Goal: Task Accomplishment & Management: Manage account settings

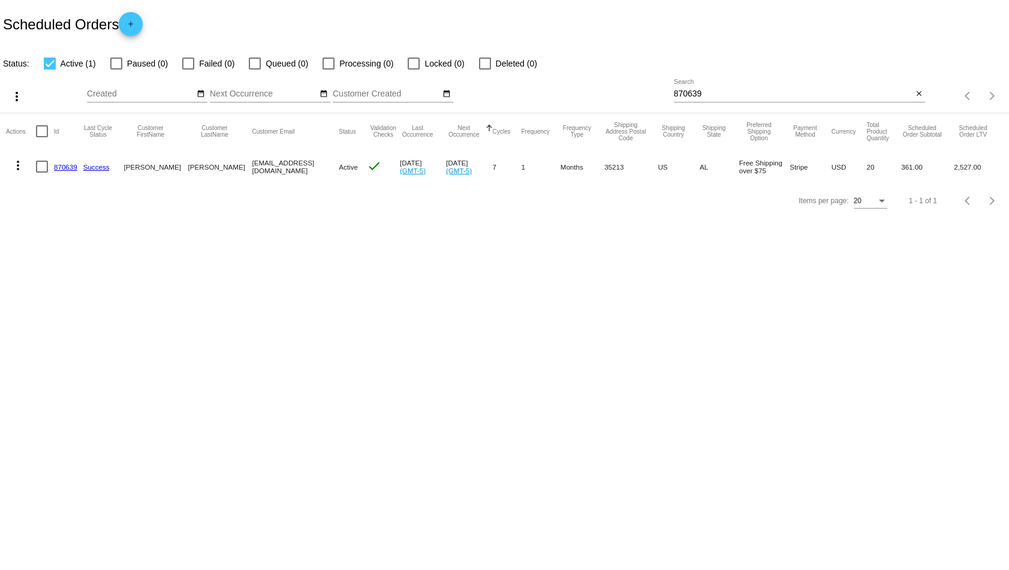
click at [114, 63] on div at bounding box center [116, 64] width 12 height 12
click at [116, 70] on input "Paused (0)" at bounding box center [116, 70] width 1 height 1
checkbox input "true"
click at [192, 64] on div at bounding box center [188, 64] width 12 height 12
click at [188, 70] on input "Failed (0)" at bounding box center [188, 70] width 1 height 1
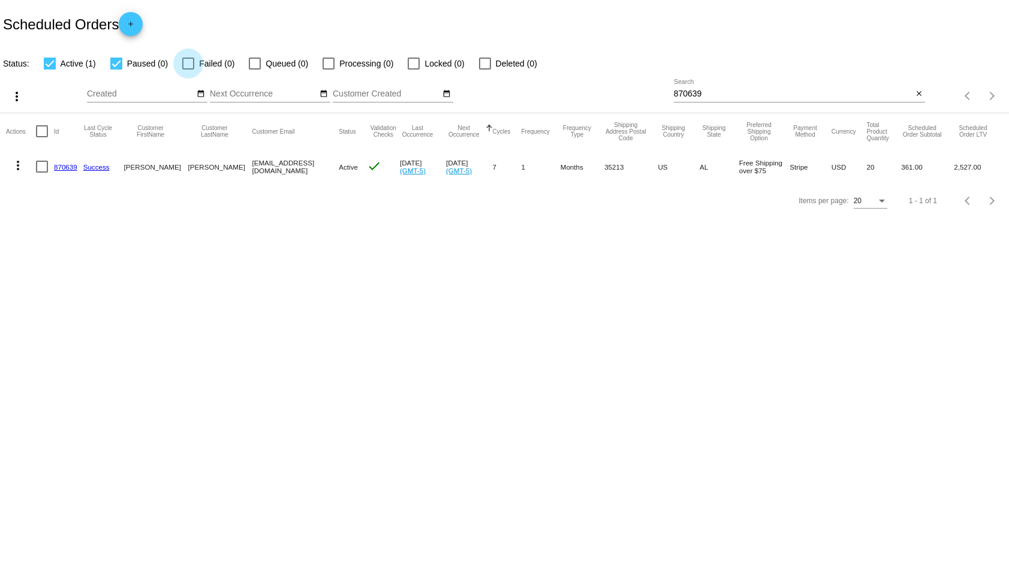
checkbox input "true"
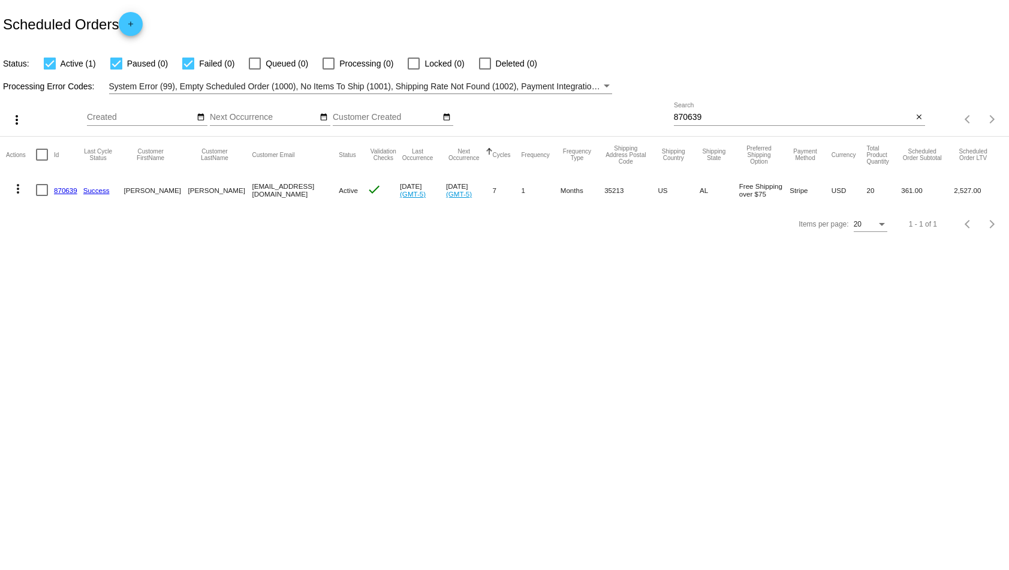
click at [596, 86] on span "System Error (99), Empty Scheduled Order (1000), No Items To Ship (1001), Shipp…" at bounding box center [767, 87] width 1316 height 10
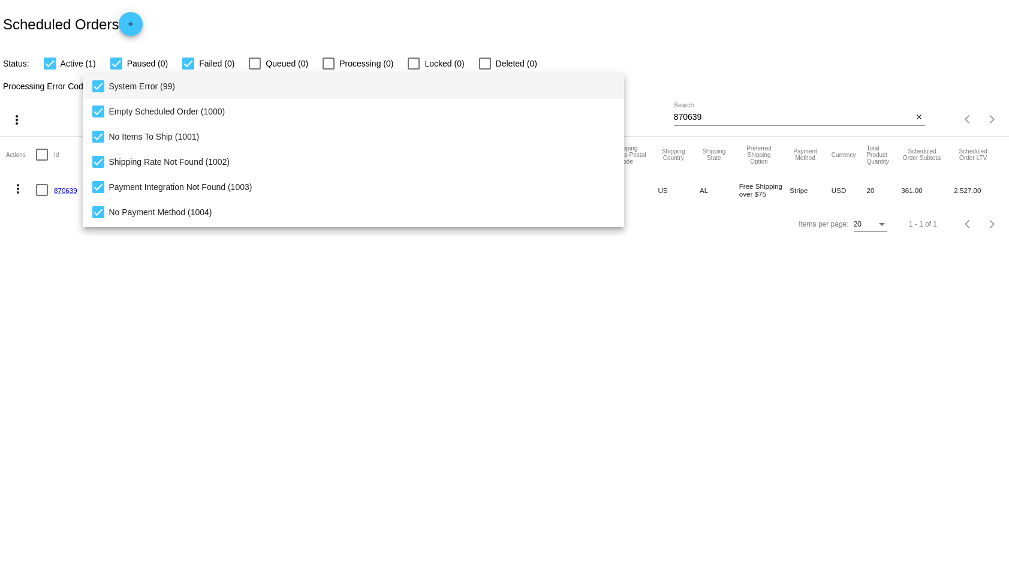
click at [604, 58] on div at bounding box center [504, 285] width 1009 height 570
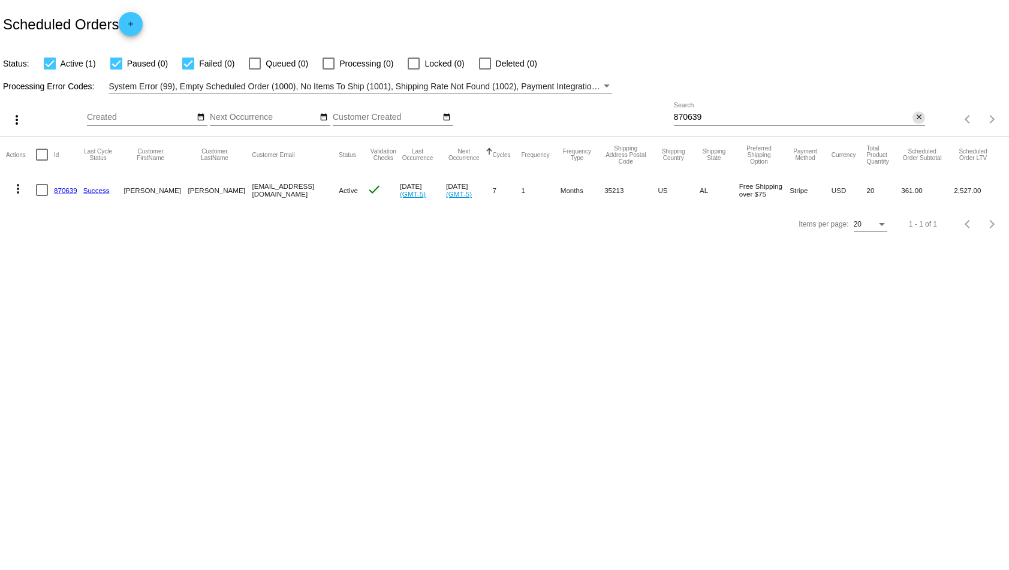
click at [919, 117] on mat-icon "close" at bounding box center [919, 118] width 8 height 10
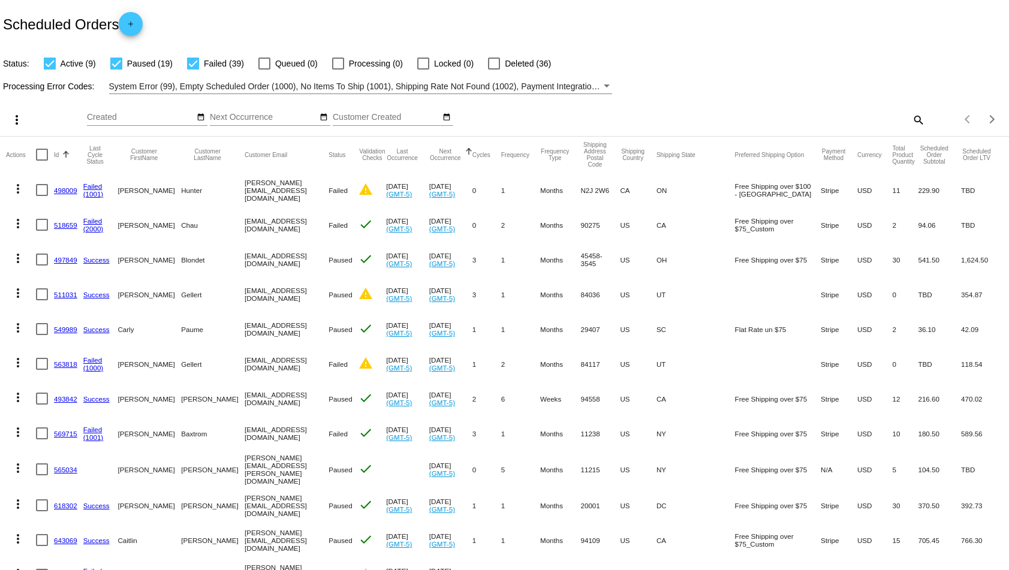
click at [56, 153] on button "Id" at bounding box center [56, 154] width 5 height 7
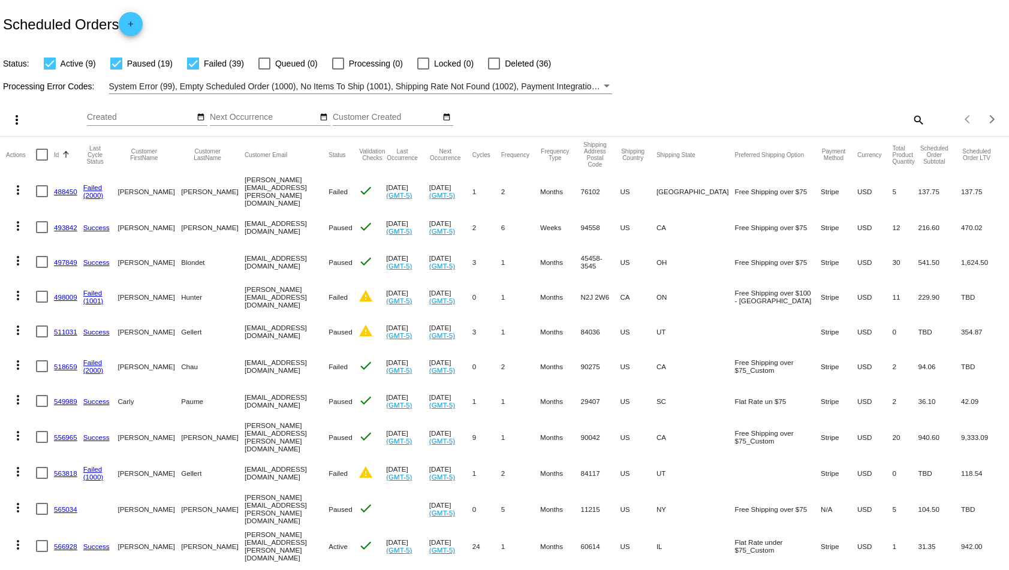
click at [56, 153] on button "Id" at bounding box center [56, 154] width 5 height 7
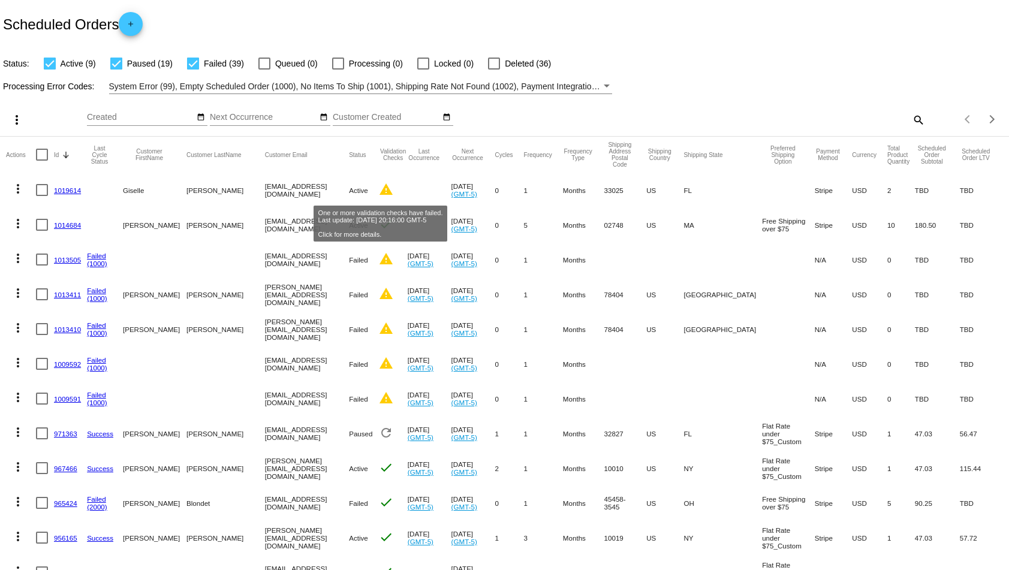
click at [379, 189] on mat-icon "warning" at bounding box center [386, 189] width 14 height 14
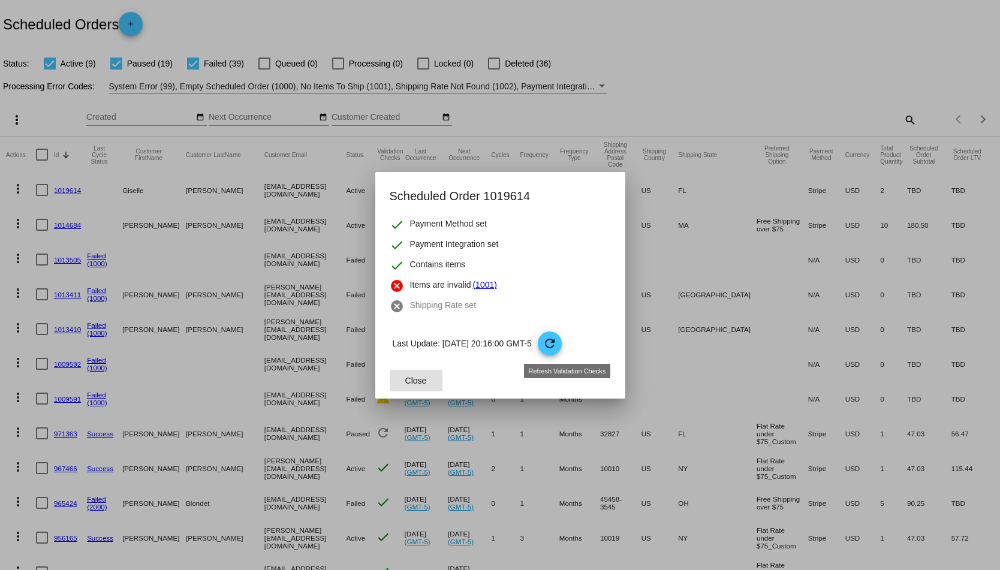
click at [557, 339] on mat-icon "refresh" at bounding box center [549, 343] width 14 height 14
click at [64, 189] on div at bounding box center [500, 285] width 1000 height 570
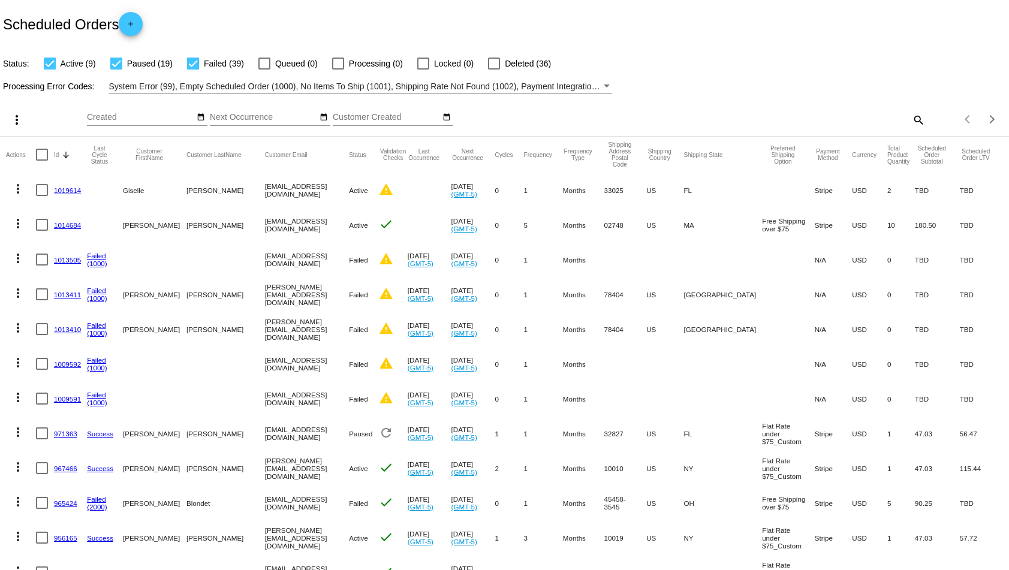
click at [64, 325] on link "1013410" at bounding box center [67, 329] width 27 height 8
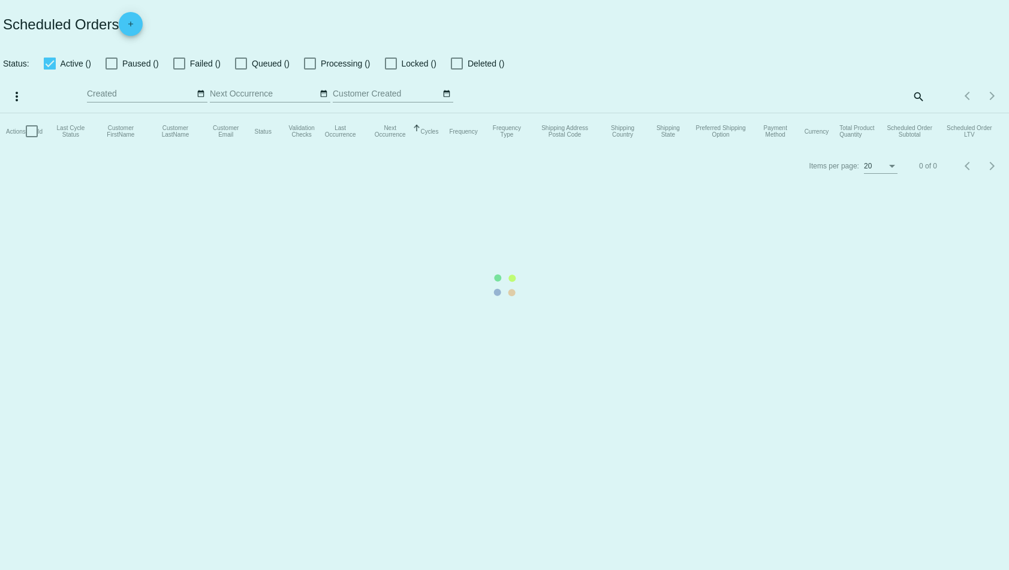
checkbox input "true"
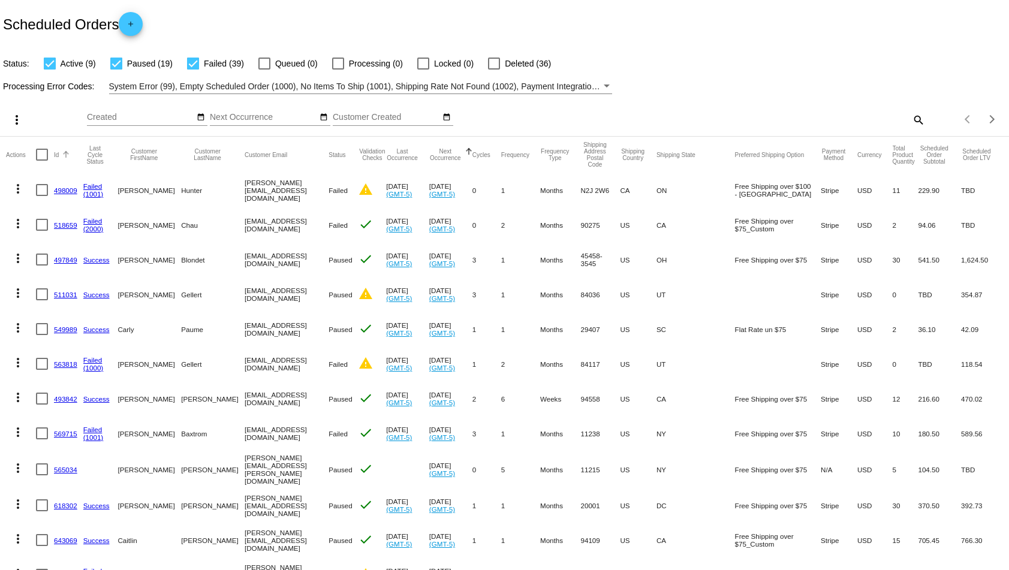
click at [56, 154] on button "Id" at bounding box center [56, 154] width 5 height 7
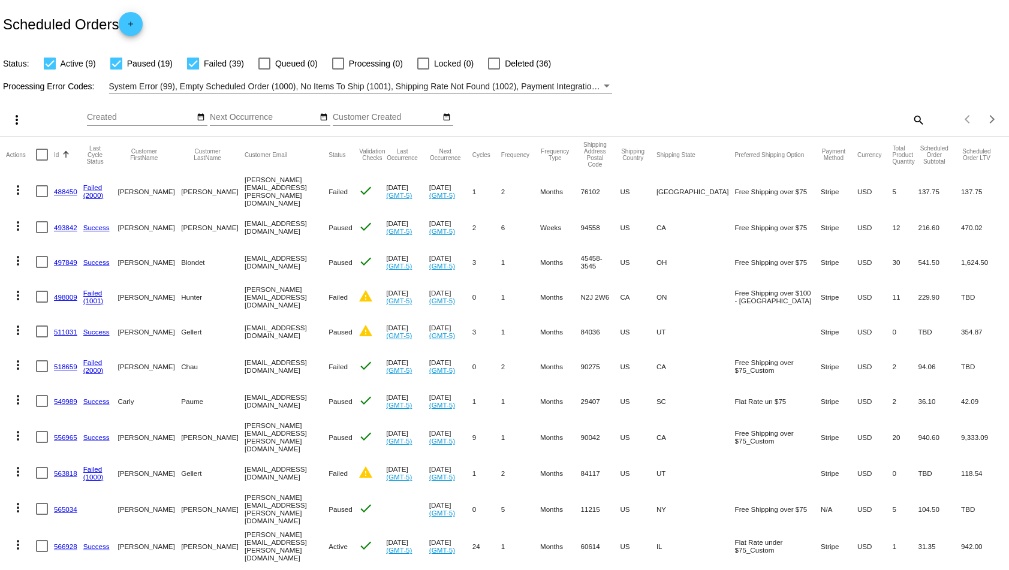
click at [60, 153] on div "Id" at bounding box center [68, 154] width 29 height 7
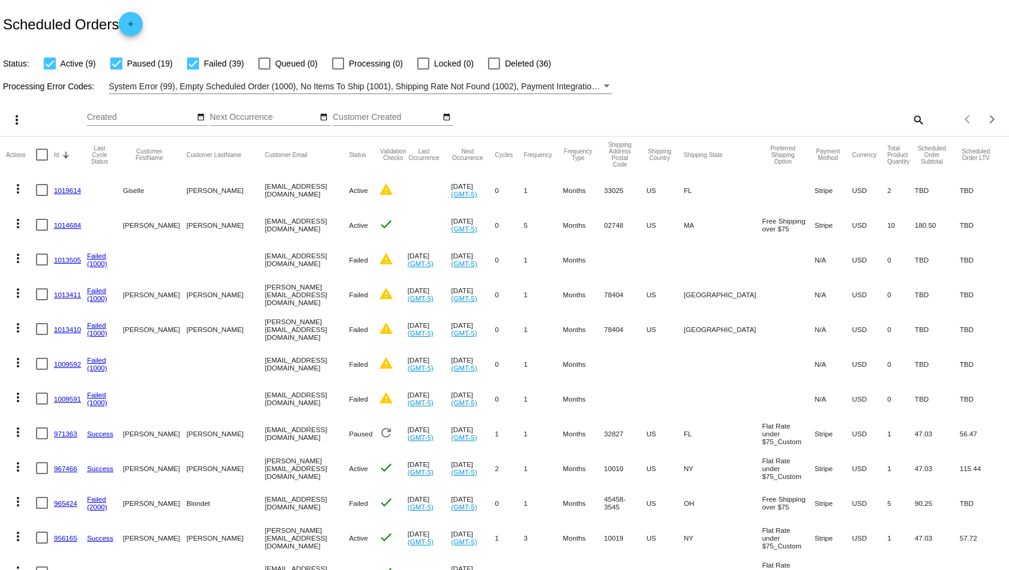
click at [63, 188] on link "1019614" at bounding box center [67, 190] width 27 height 8
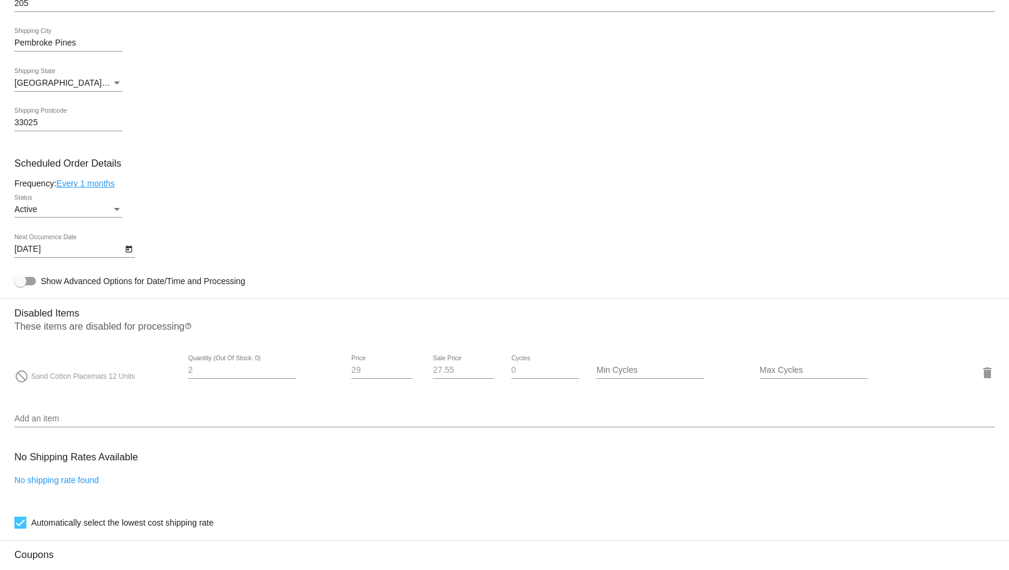
scroll to position [445, 0]
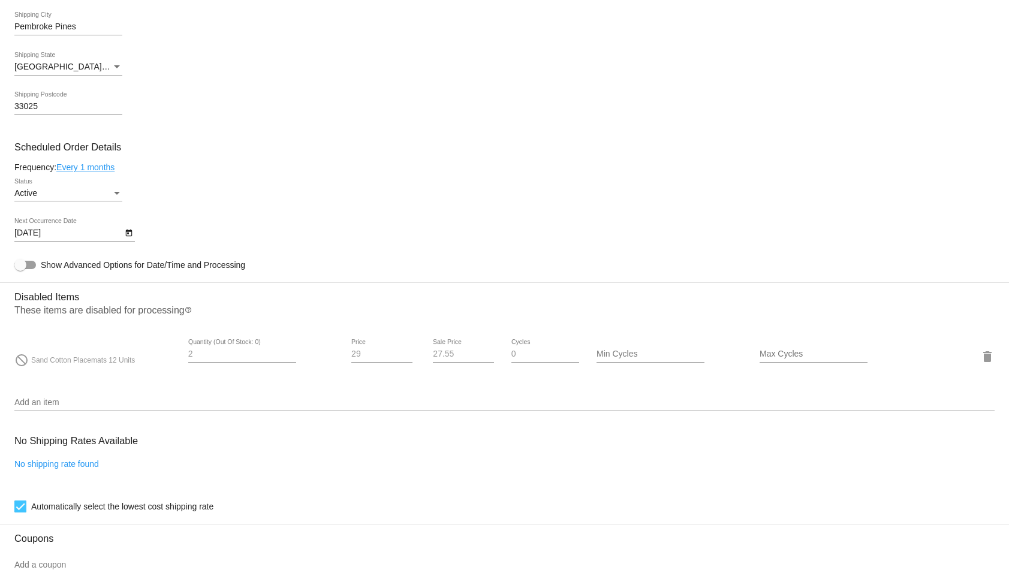
click at [120, 196] on div "Status" at bounding box center [116, 194] width 11 height 10
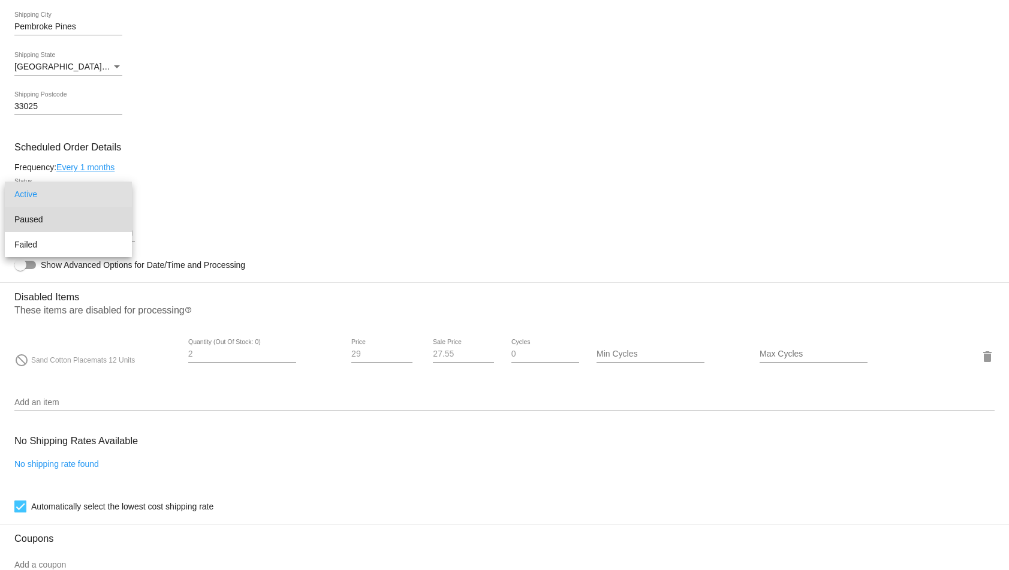
click at [90, 213] on span "Paused" at bounding box center [68, 219] width 108 height 25
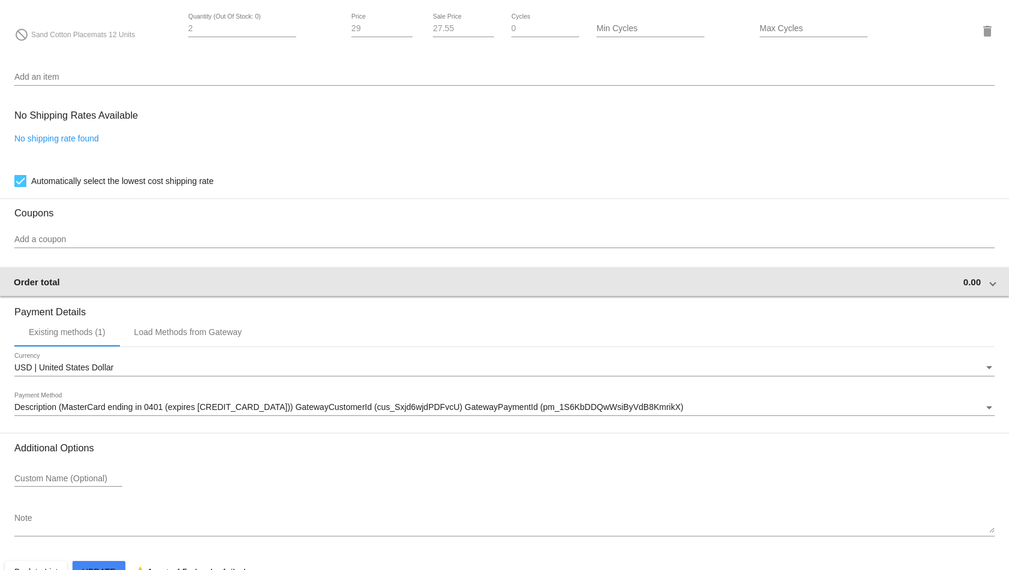
scroll to position [804, 0]
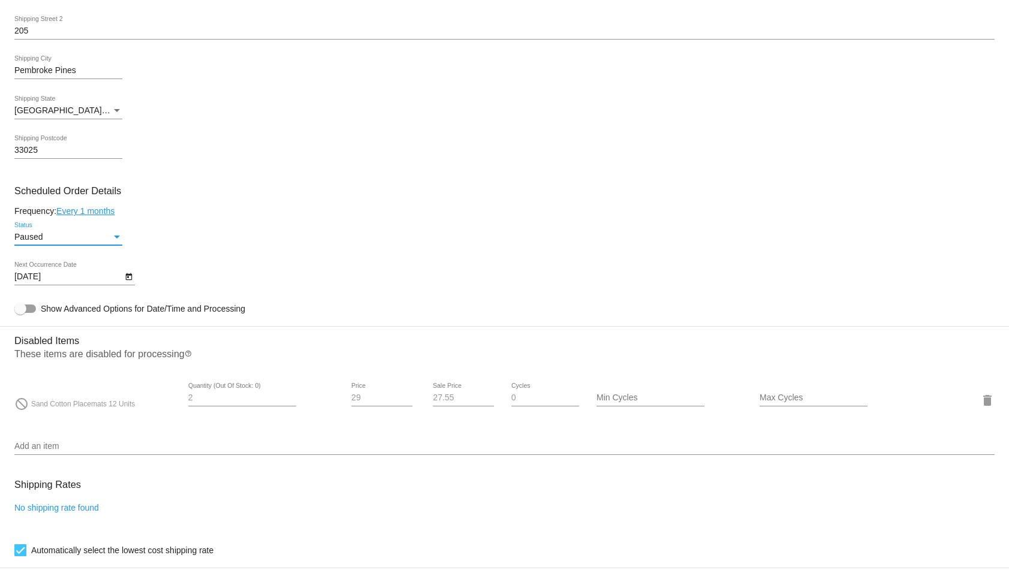
scroll to position [420, 0]
